Goal: Communication & Community: Answer question/provide support

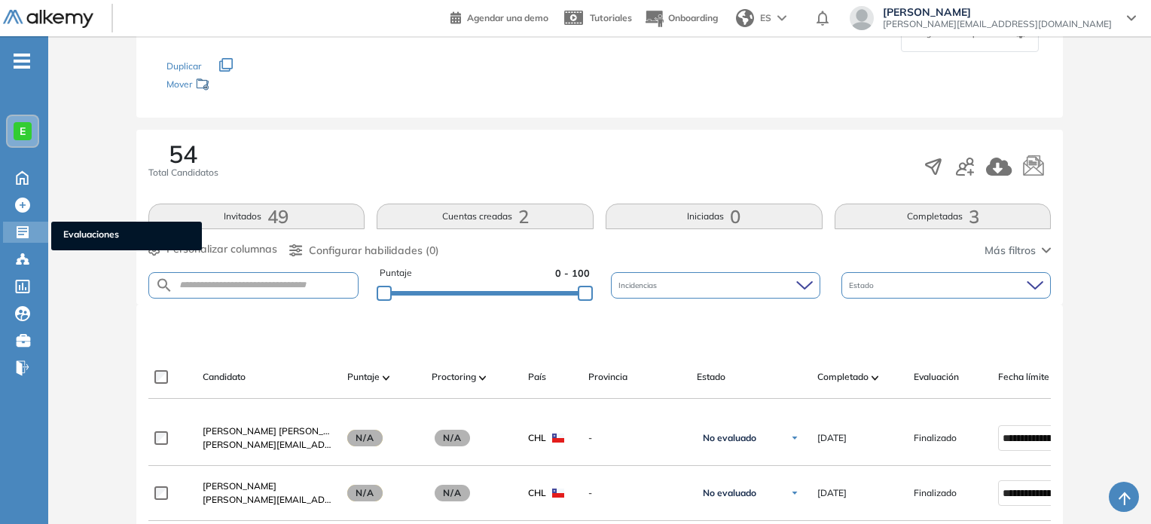
click at [75, 229] on span "Evaluaciones" at bounding box center [126, 236] width 127 height 17
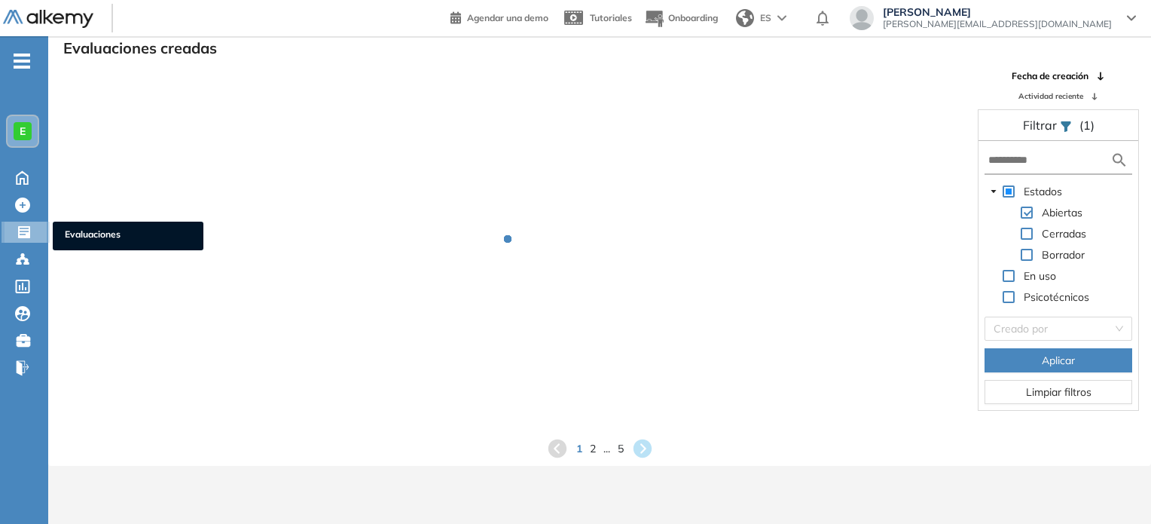
scroll to position [36, 0]
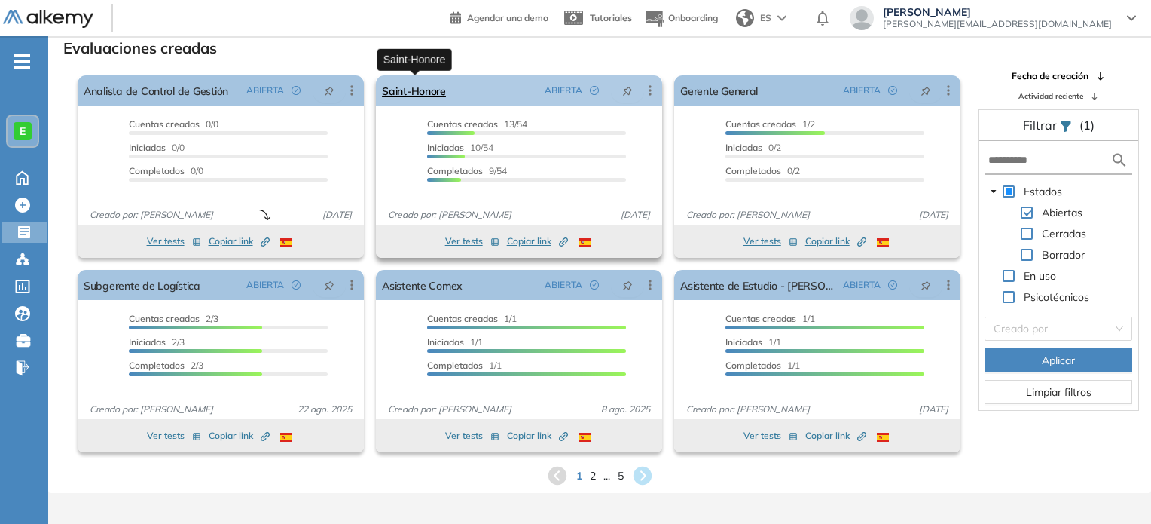
click at [443, 90] on link "Saint-Honore" at bounding box center [414, 90] width 64 height 30
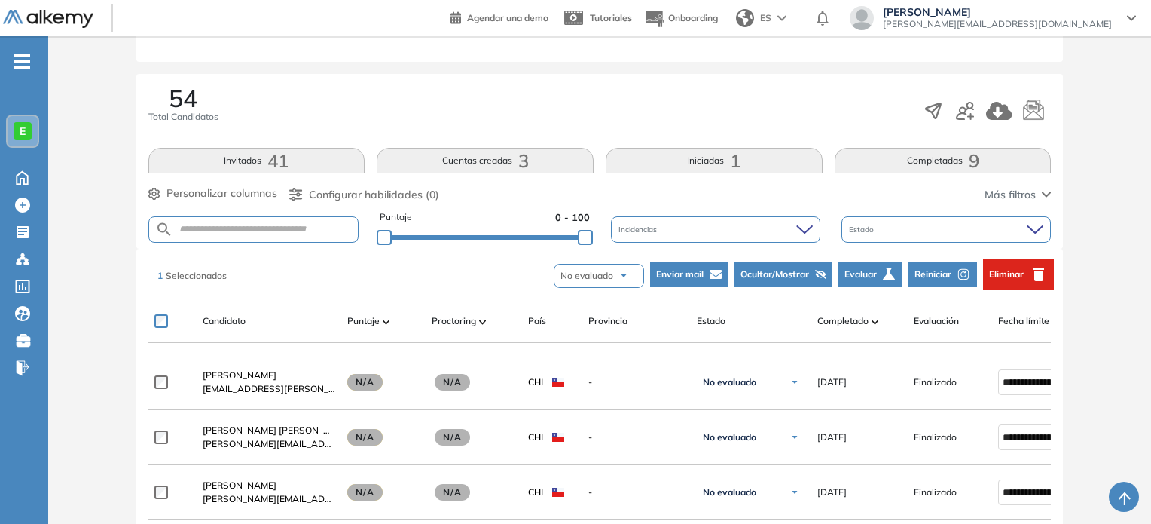
scroll to position [124, 0]
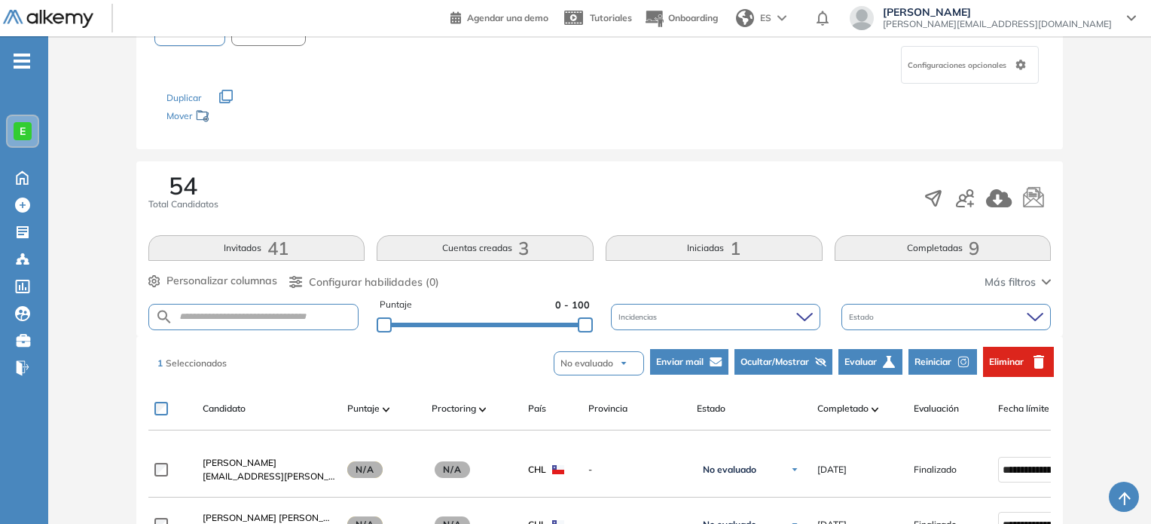
click at [684, 357] on span "Enviar mail" at bounding box center [679, 362] width 47 height 14
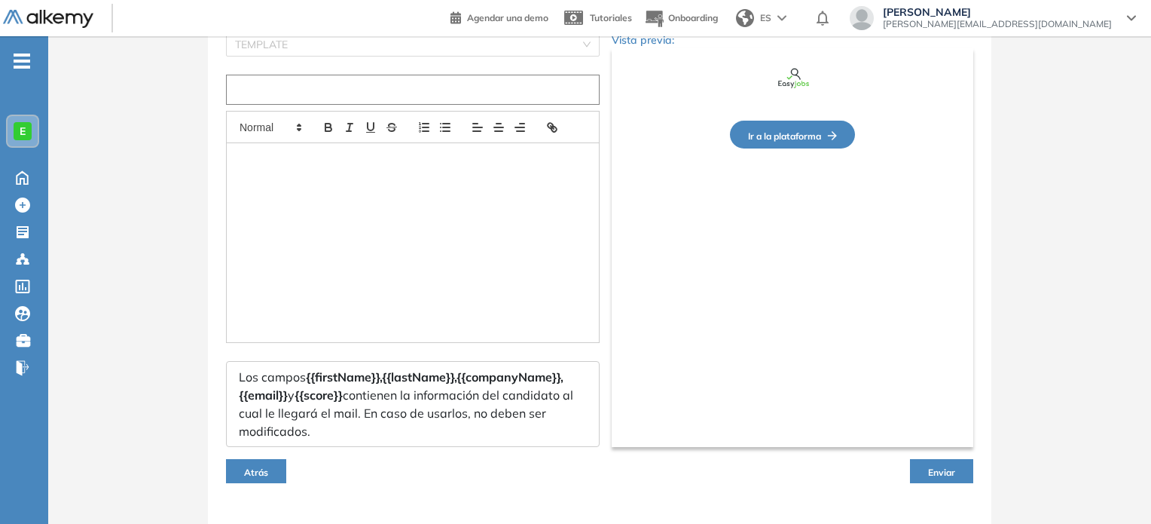
click at [371, 80] on input "text" at bounding box center [413, 90] width 374 height 30
paste input "**********"
type input "**********"
click at [922, 471] on button "Enviar" at bounding box center [941, 471] width 63 height 24
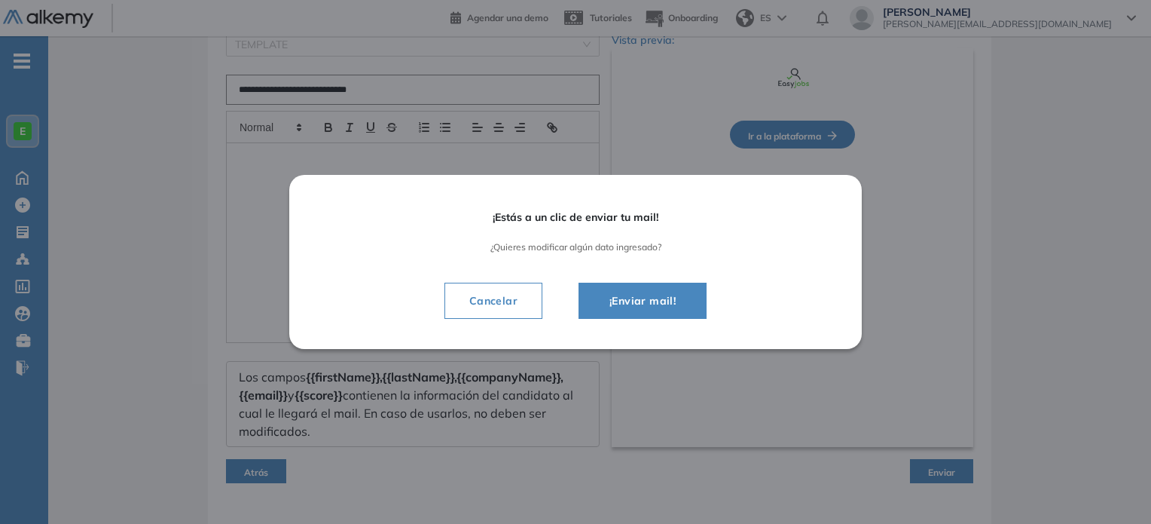
click at [663, 300] on span "¡Enviar mail!" at bounding box center [643, 301] width 90 height 18
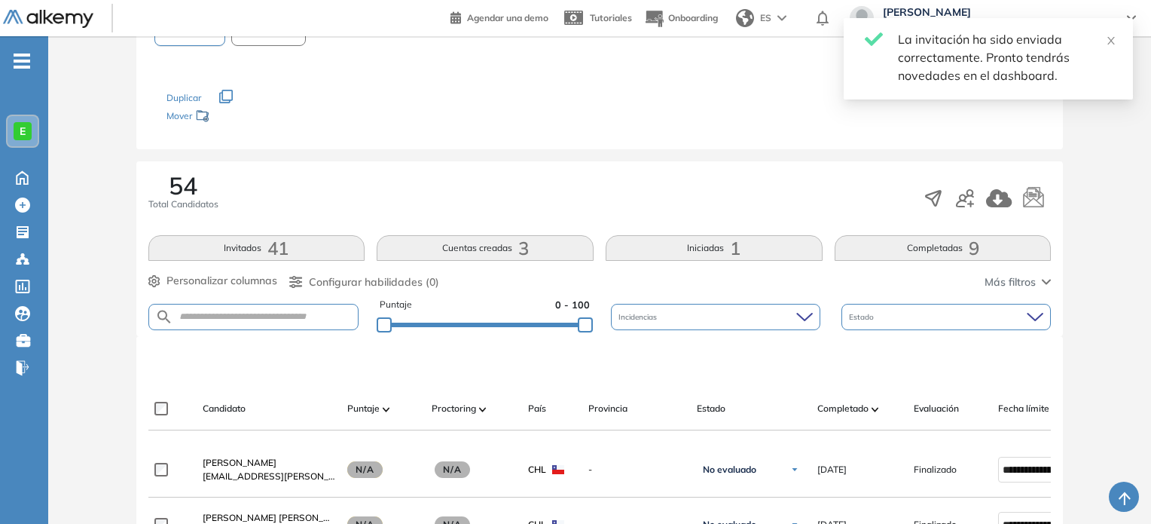
click at [953, 238] on button "Completadas 9" at bounding box center [943, 248] width 217 height 26
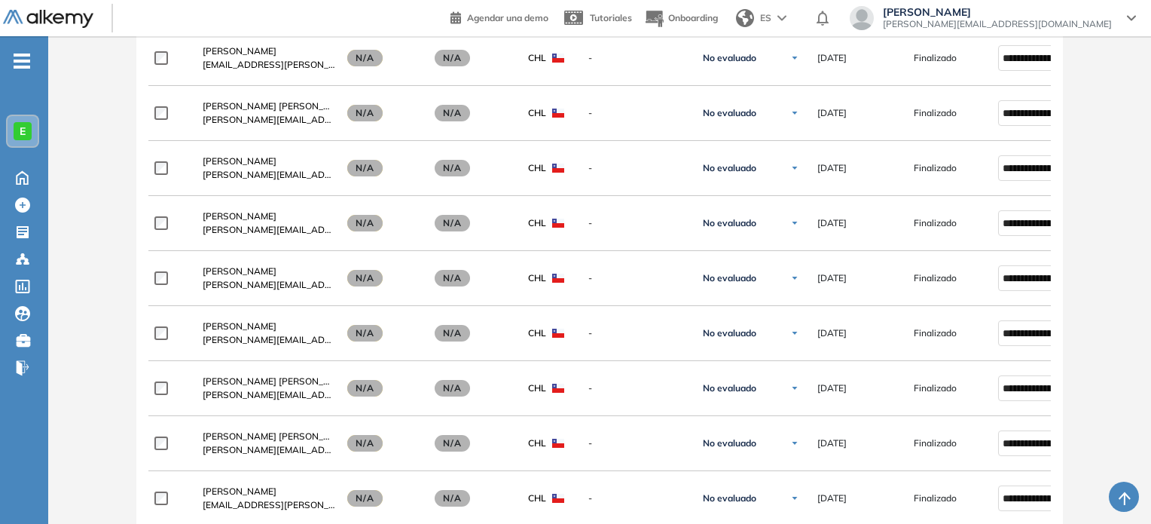
scroll to position [565, 0]
